Goal: Information Seeking & Learning: Learn about a topic

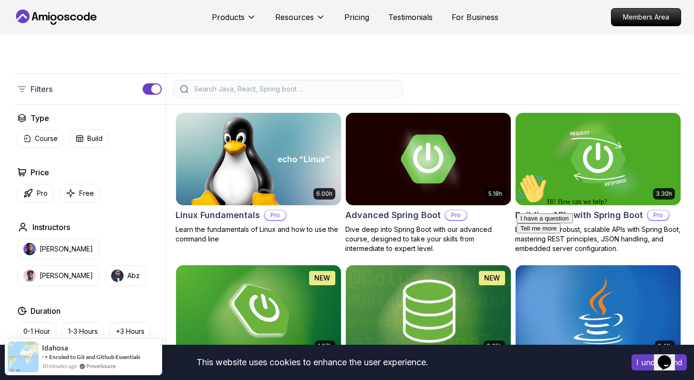
scroll to position [186, 0]
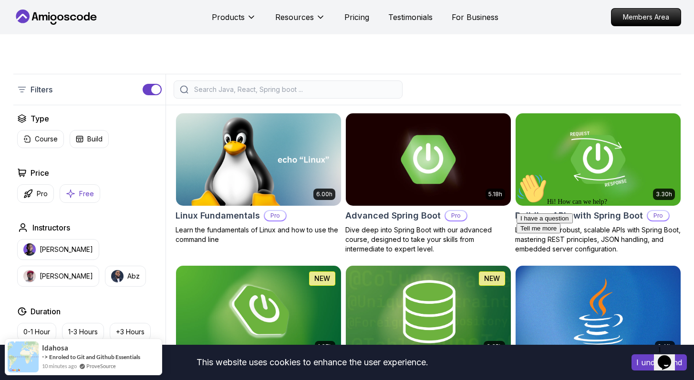
click at [64, 197] on button "Free" at bounding box center [80, 193] width 41 height 19
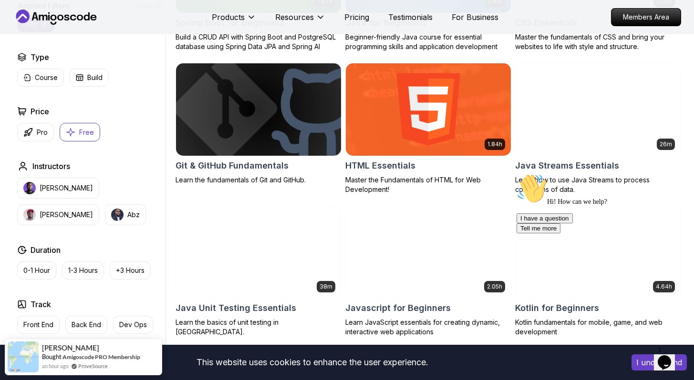
scroll to position [376, 0]
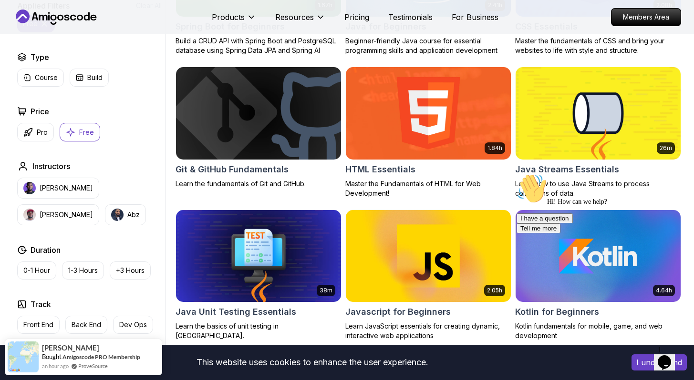
click at [636, 364] on button "I understand" at bounding box center [658, 363] width 55 height 16
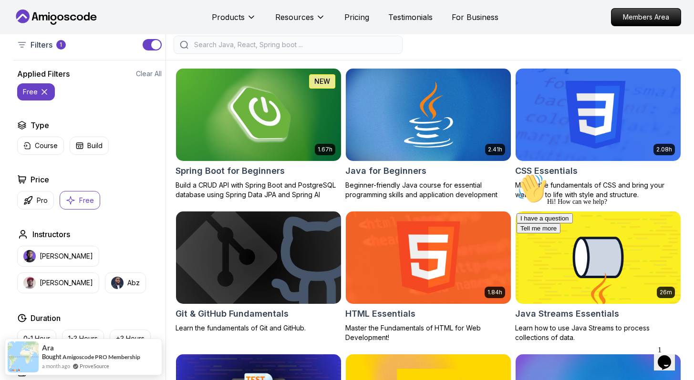
scroll to position [231, 0]
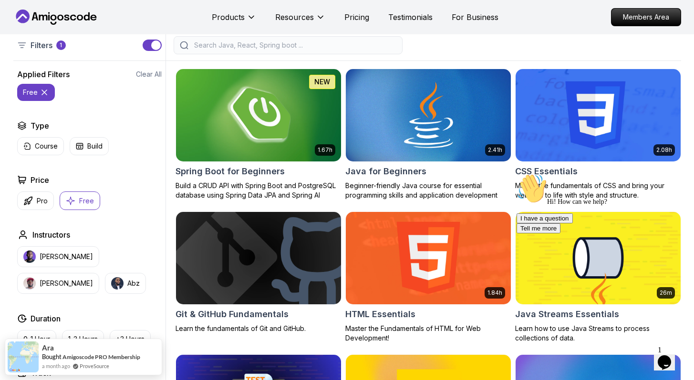
click at [318, 99] on img at bounding box center [258, 115] width 173 height 97
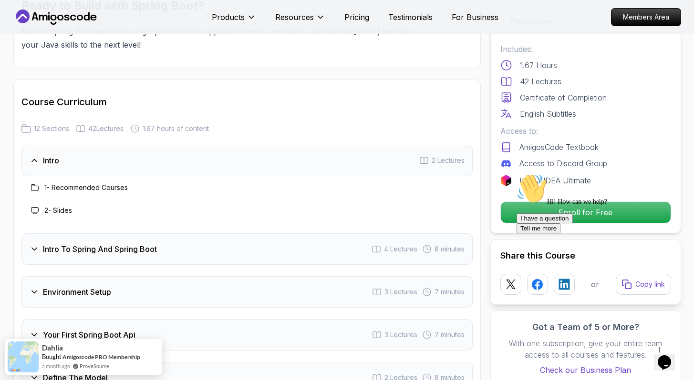
scroll to position [1118, 0]
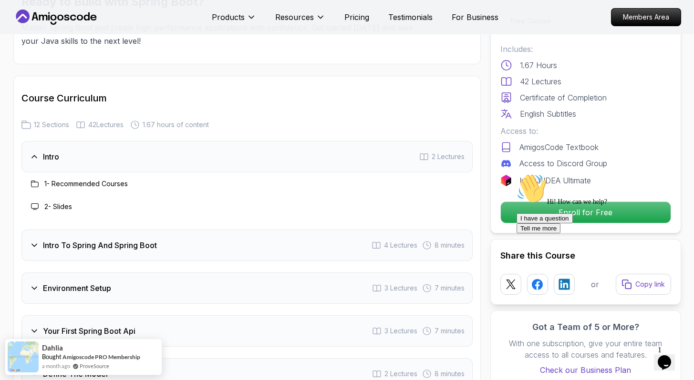
click at [346, 234] on div "Intro To Spring And Spring Boot 4 Lectures 8 minutes" at bounding box center [246, 245] width 451 height 31
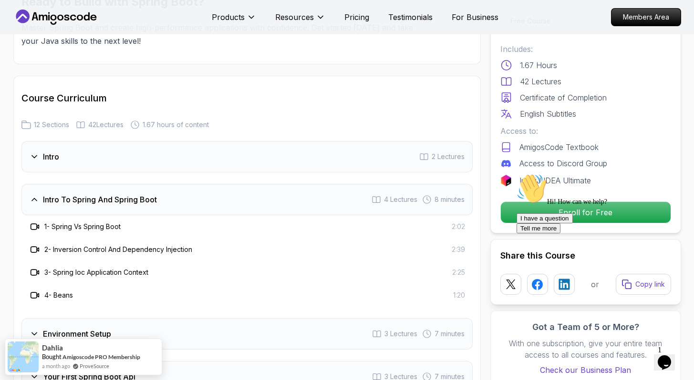
click at [312, 187] on div "Intro To Spring And Spring Boot 4 Lectures 8 minutes" at bounding box center [246, 199] width 451 height 31
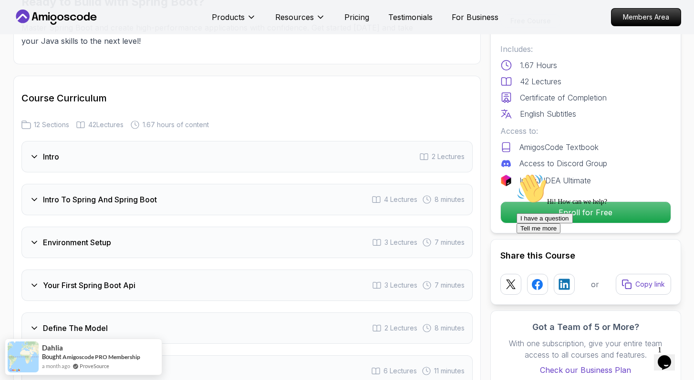
click at [313, 244] on div "Environment Setup 3 Lectures 7 minutes" at bounding box center [246, 242] width 451 height 31
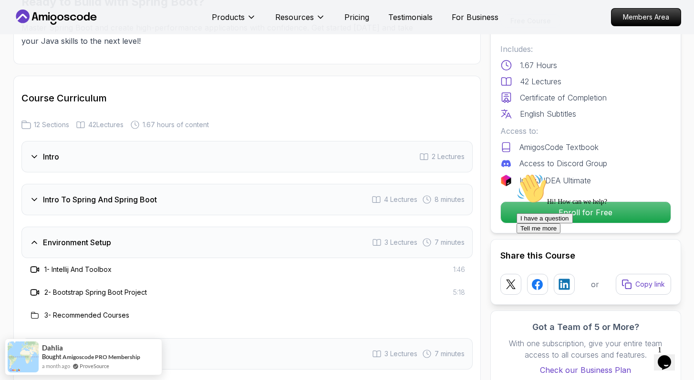
click at [312, 235] on div "Environment Setup 3 Lectures 7 minutes" at bounding box center [246, 242] width 451 height 31
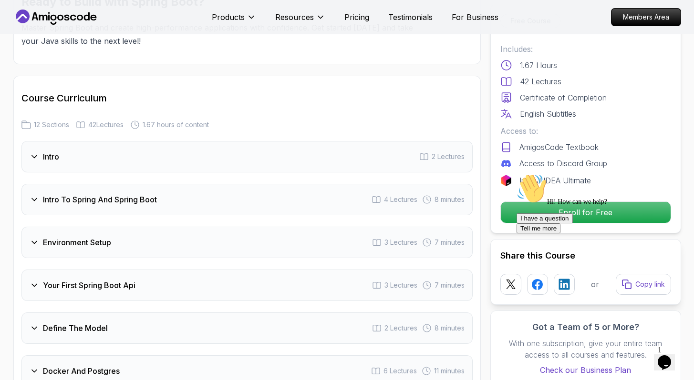
click at [316, 273] on div "Your First Spring Boot Api 3 Lectures 7 minutes" at bounding box center [246, 285] width 451 height 31
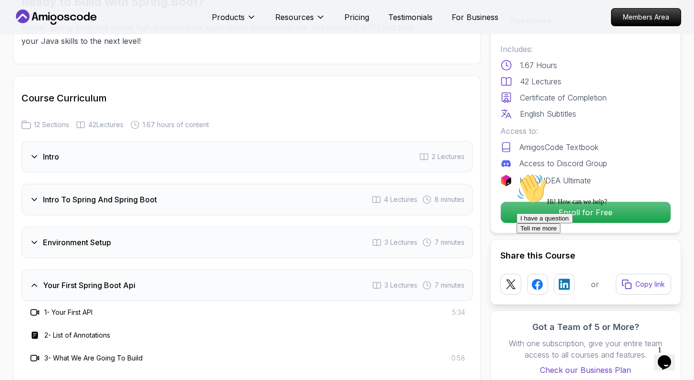
click at [316, 273] on div "Your First Spring Boot Api 3 Lectures 7 minutes" at bounding box center [246, 285] width 451 height 31
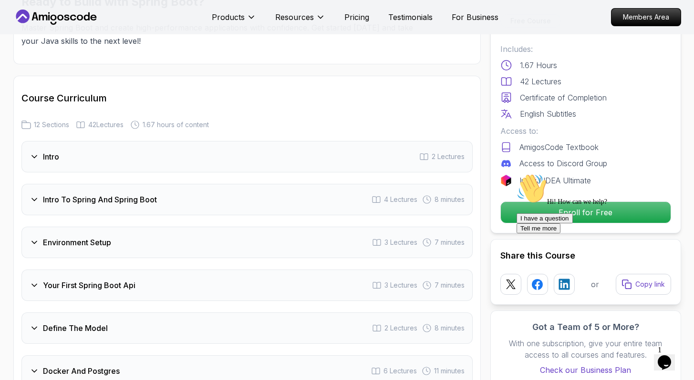
click at [316, 273] on div "Your First Spring Boot Api 3 Lectures 7 minutes" at bounding box center [246, 285] width 451 height 31
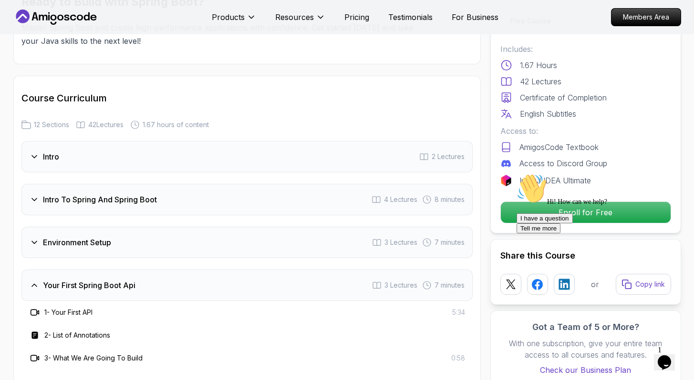
click at [316, 273] on div "Your First Spring Boot Api 3 Lectures 7 minutes" at bounding box center [246, 285] width 451 height 31
